Goal: Task Accomplishment & Management: Use online tool/utility

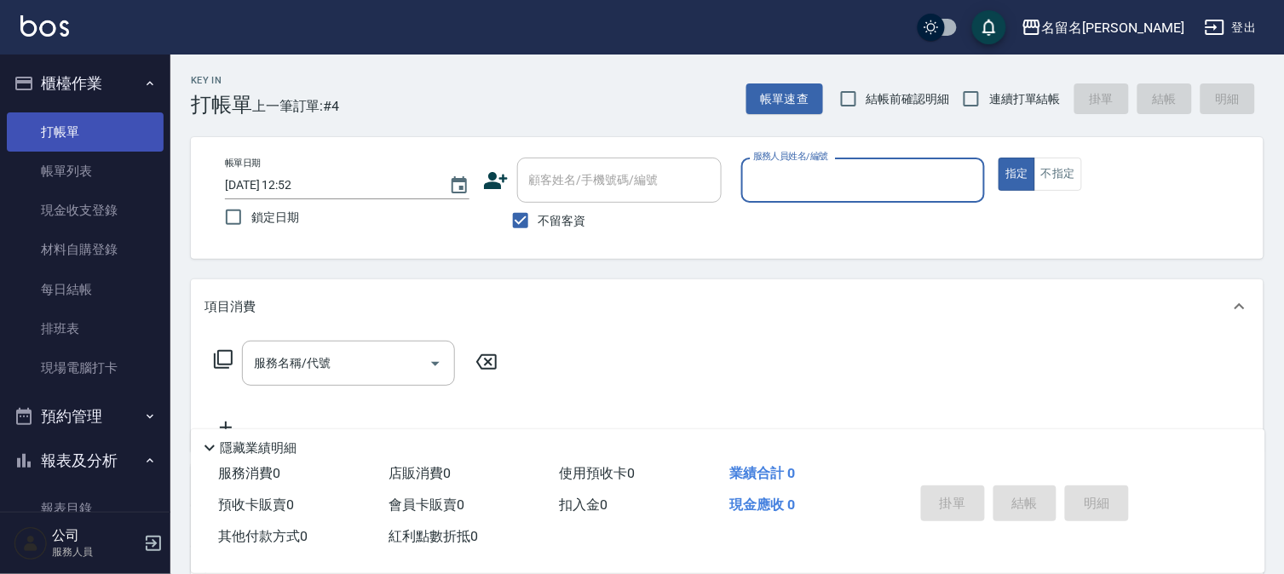
click at [113, 126] on link "打帳單" at bounding box center [85, 131] width 157 height 39
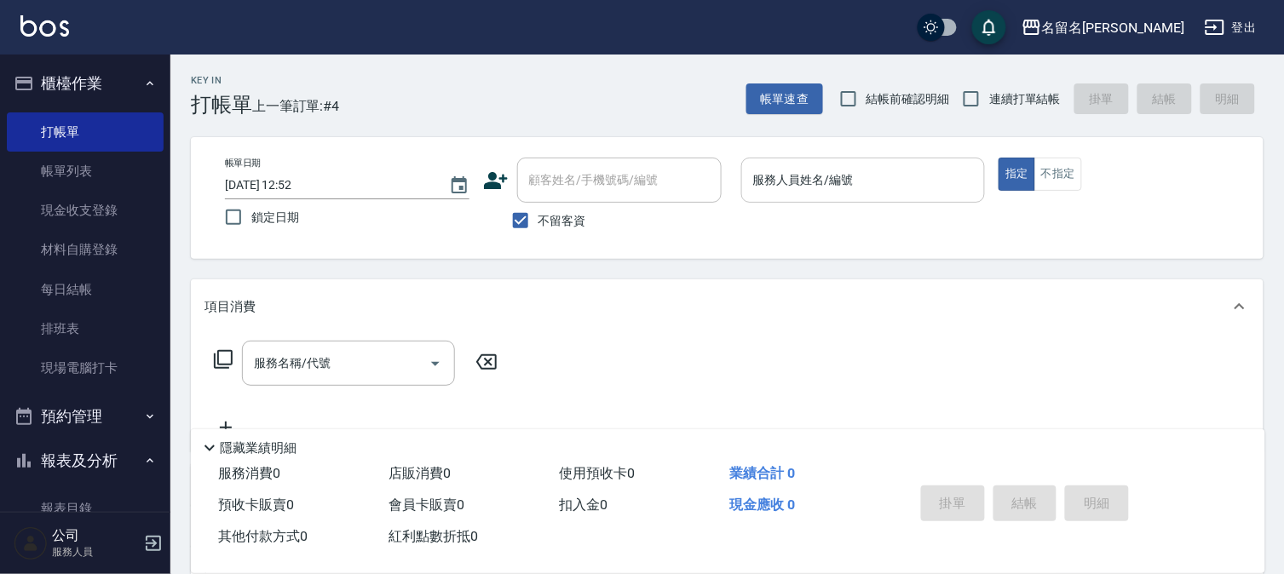
click at [827, 185] on input "服務人員姓名/編號" at bounding box center [863, 180] width 229 height 30
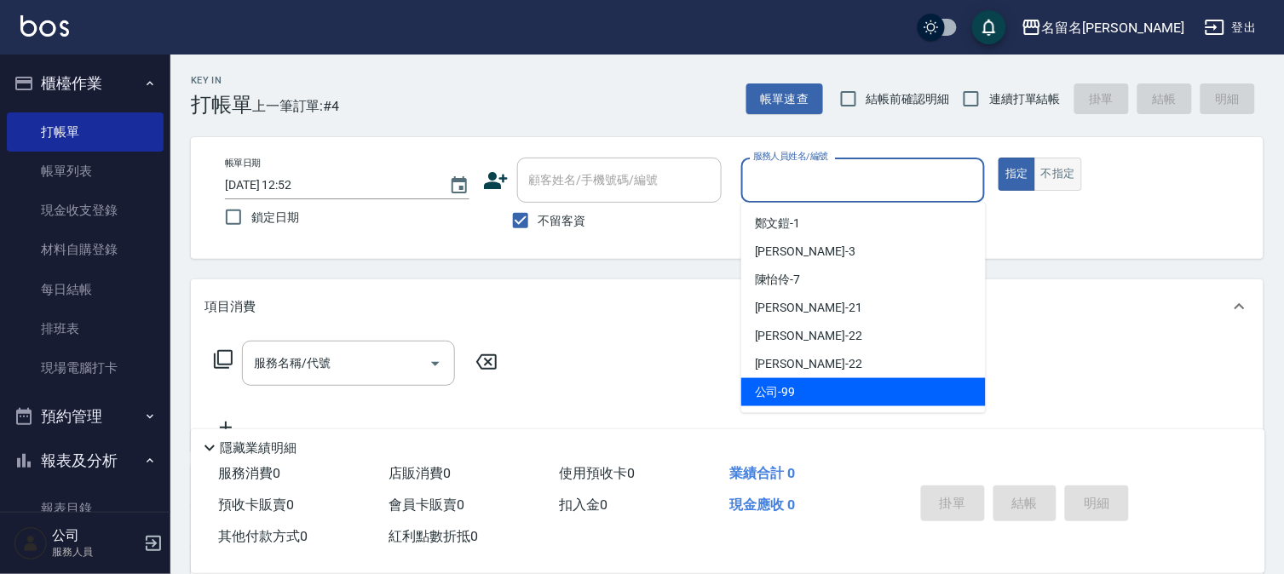
click at [1057, 172] on button "不指定" at bounding box center [1058, 174] width 48 height 33
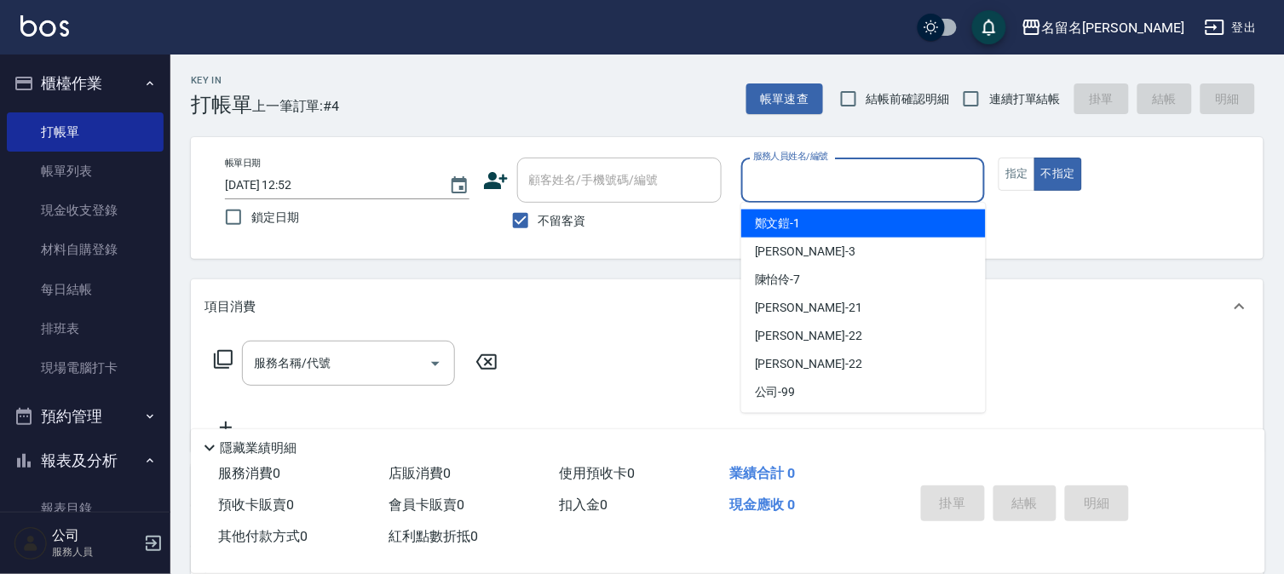
click at [899, 179] on input "服務人員姓名/編號" at bounding box center [863, 180] width 229 height 30
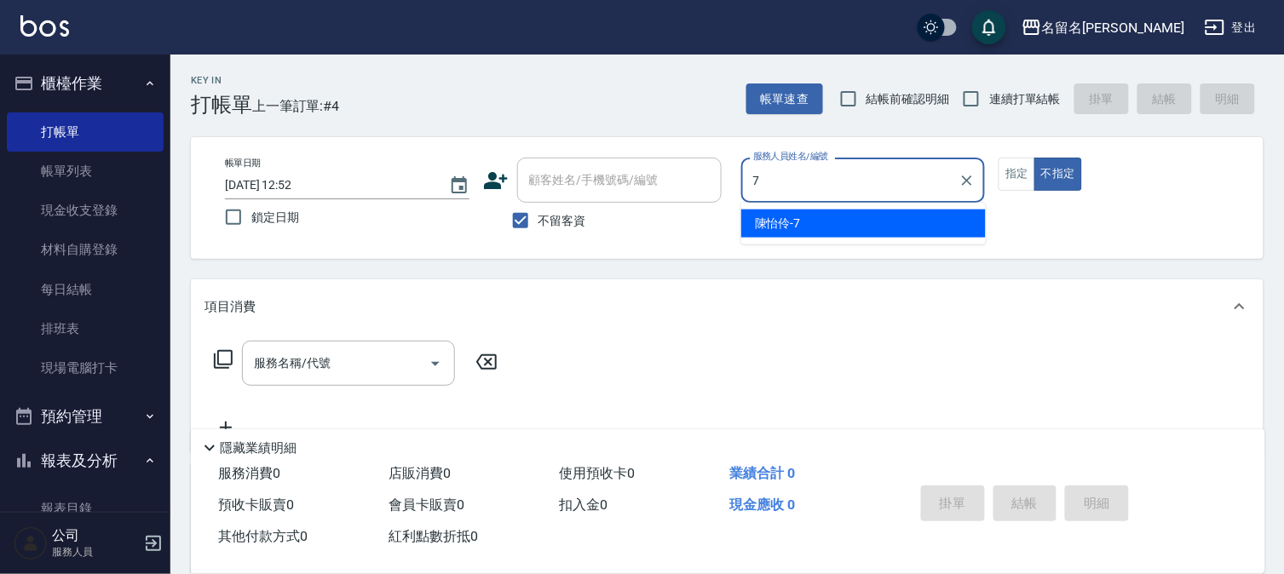
type input "陳怡伶-7"
type button "false"
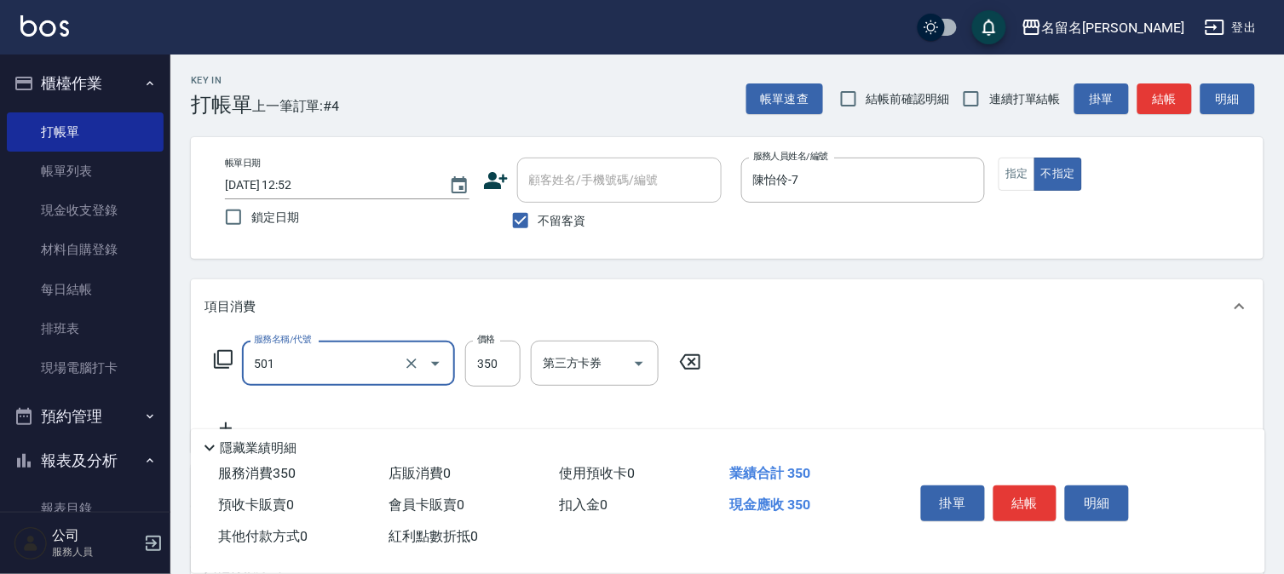
type input "P.S洗髮(501)"
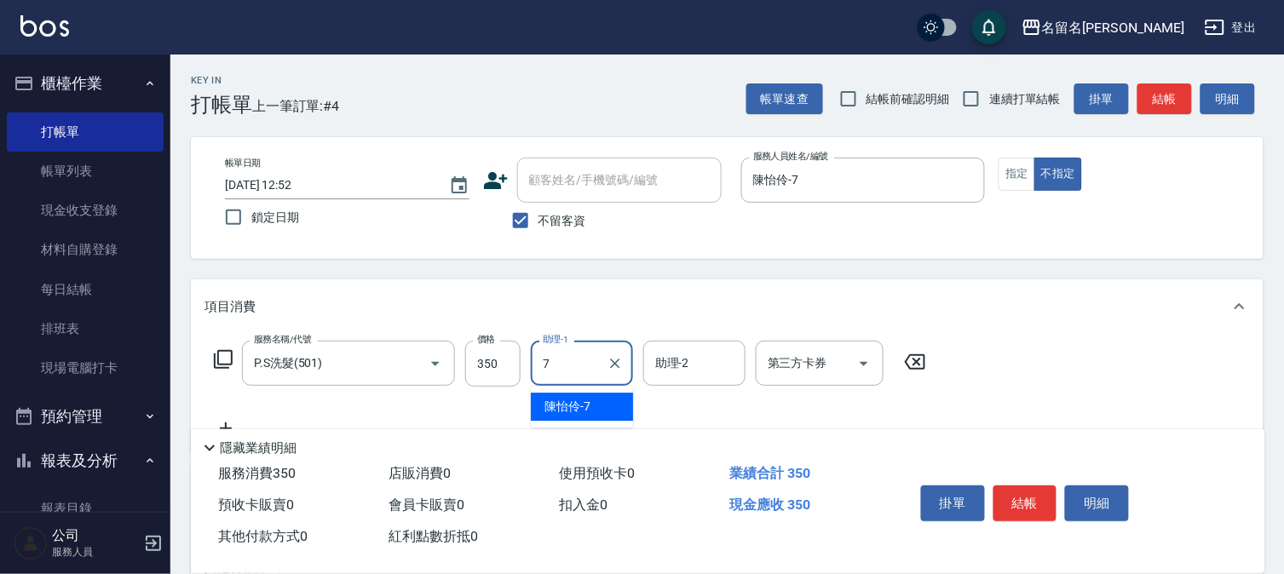
type input "陳怡伶-7"
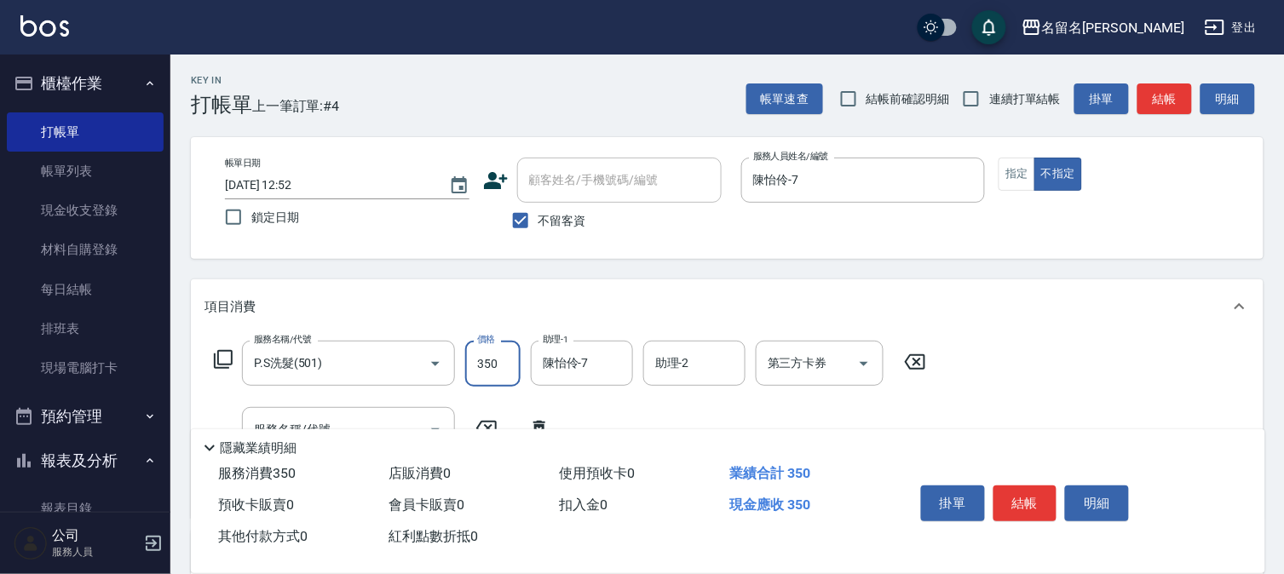
click at [491, 366] on input "350" at bounding box center [492, 364] width 55 height 46
type input "450"
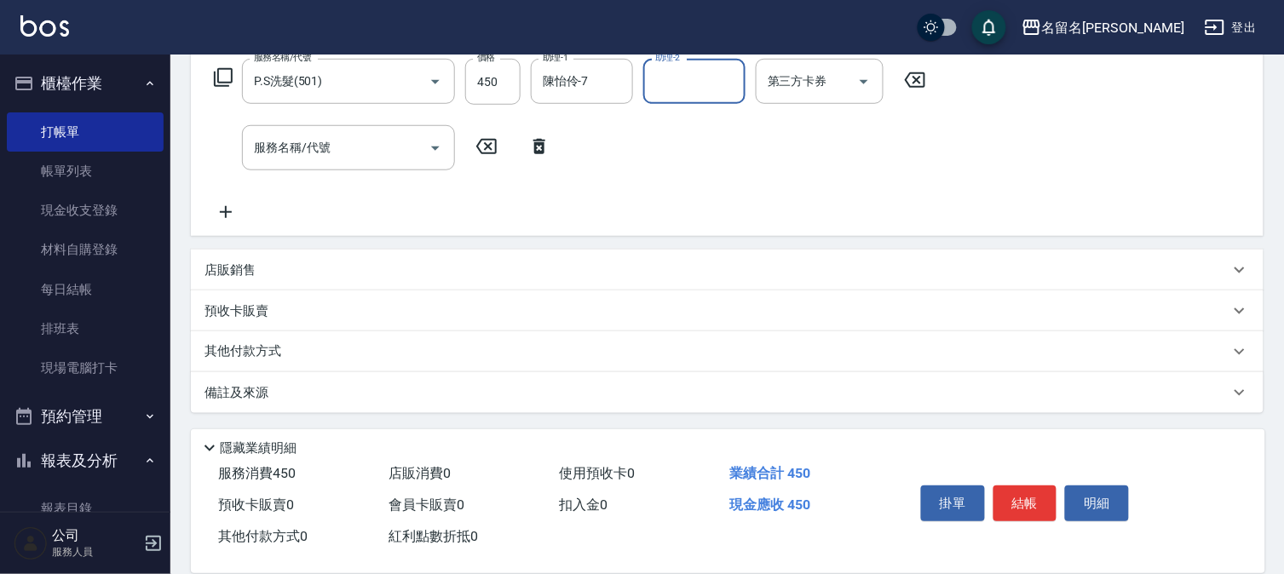
scroll to position [283, 0]
click at [537, 147] on icon at bounding box center [539, 145] width 43 height 20
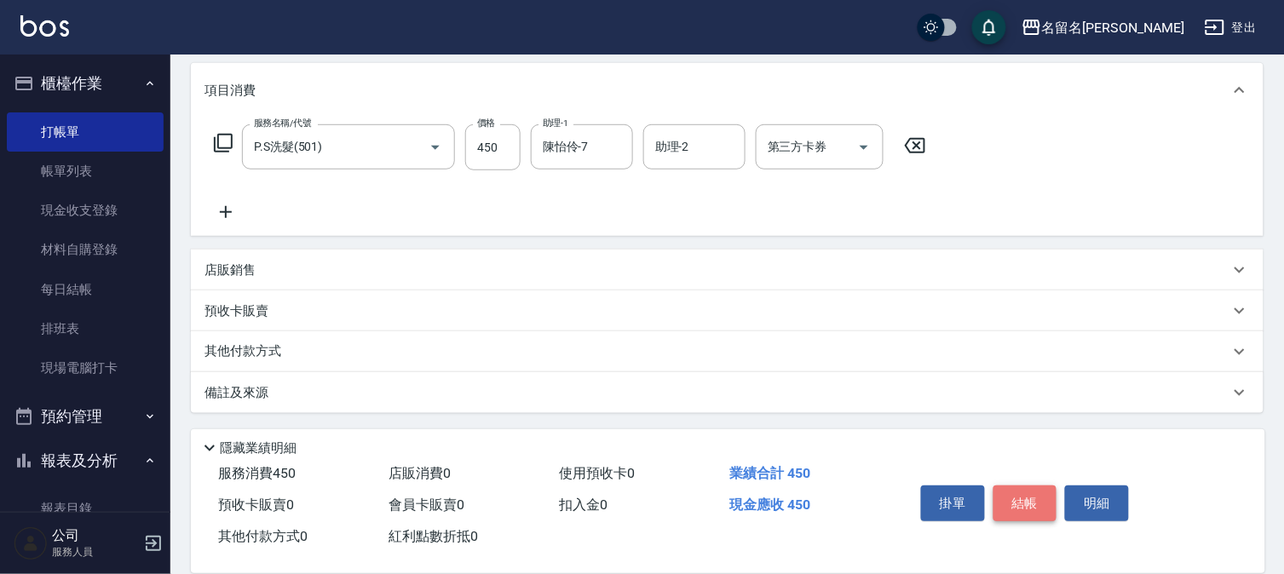
click at [1037, 499] on button "結帳" at bounding box center [1025, 504] width 64 height 36
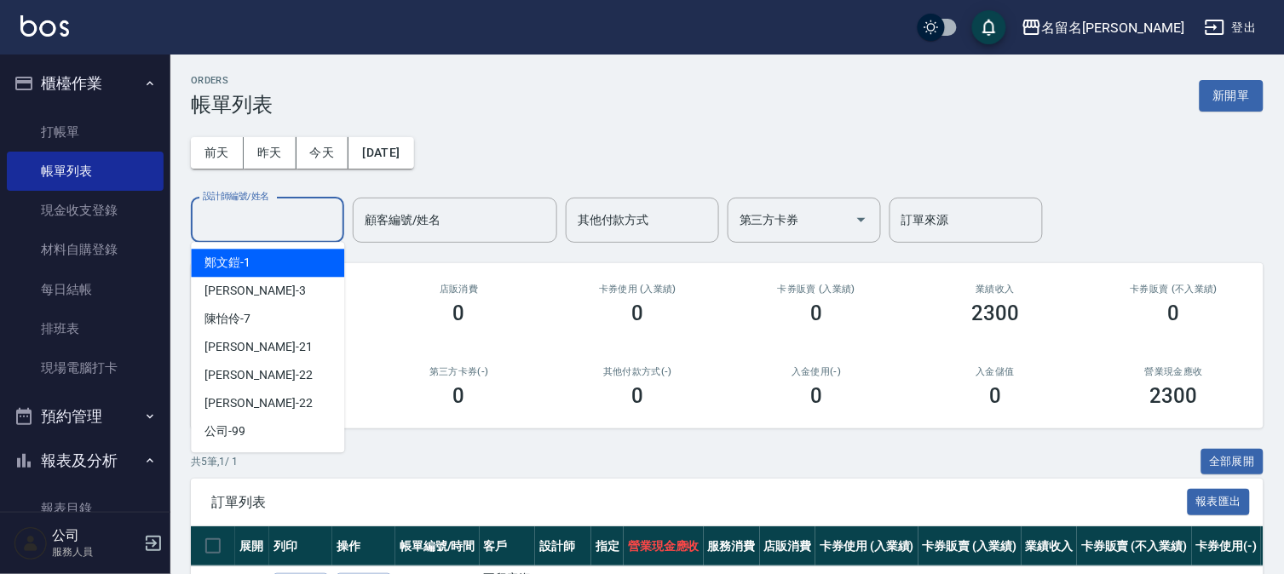
click at [268, 213] on input "設計師編號/姓名" at bounding box center [267, 220] width 138 height 30
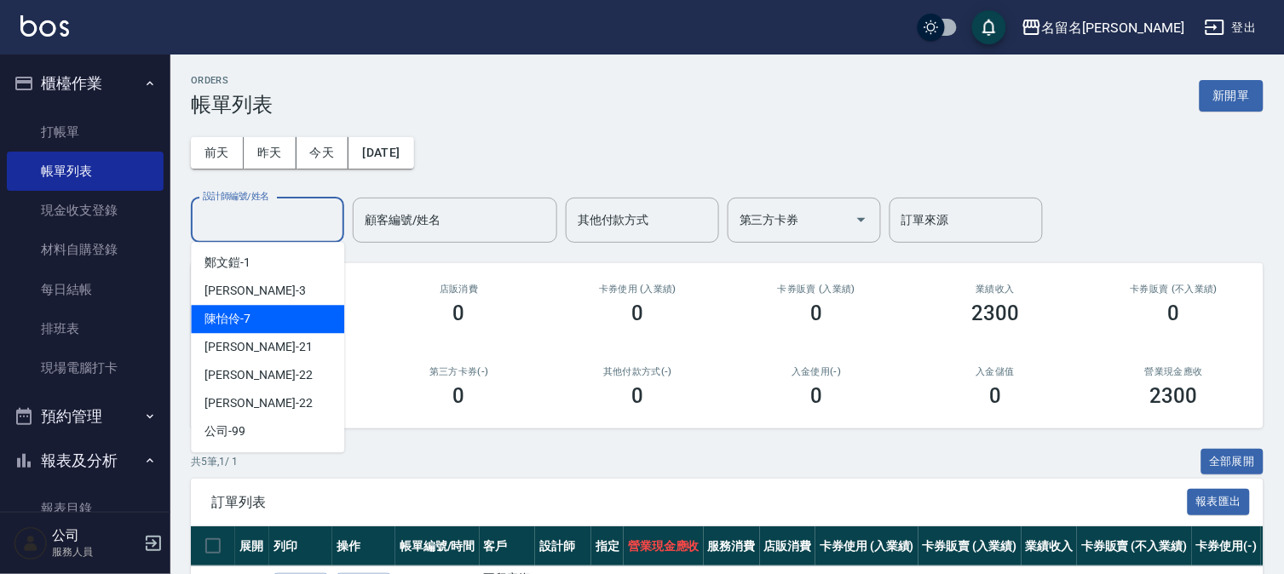
click at [275, 311] on div "陳怡伶 -7" at bounding box center [267, 319] width 153 height 28
type input "陳怡伶-7"
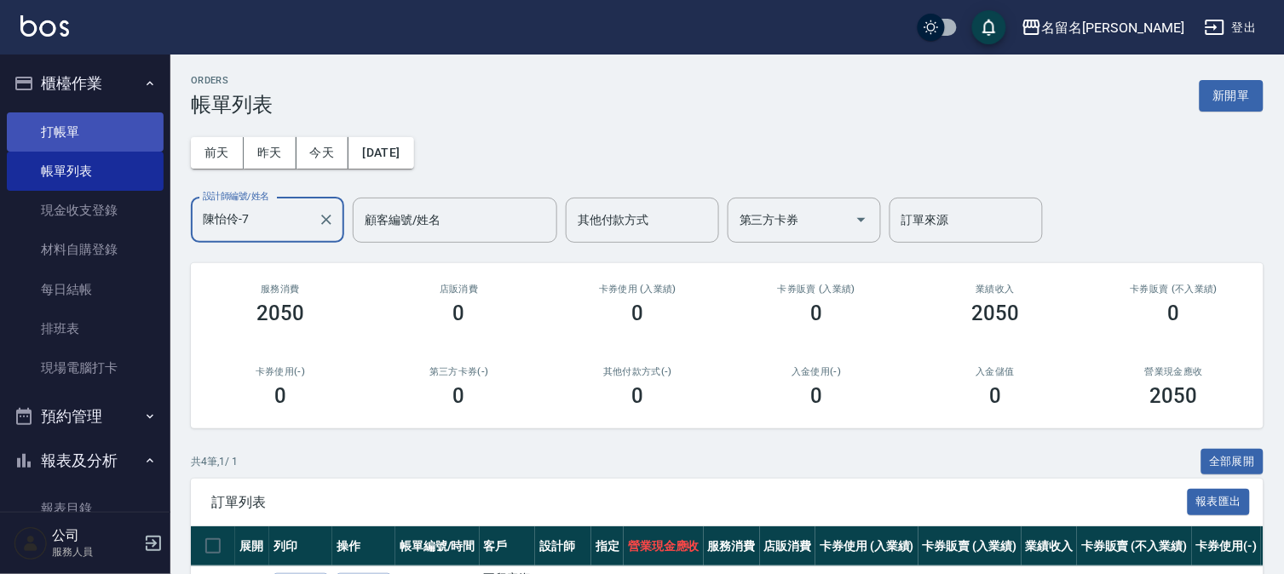
click at [109, 119] on link "打帳單" at bounding box center [85, 131] width 157 height 39
